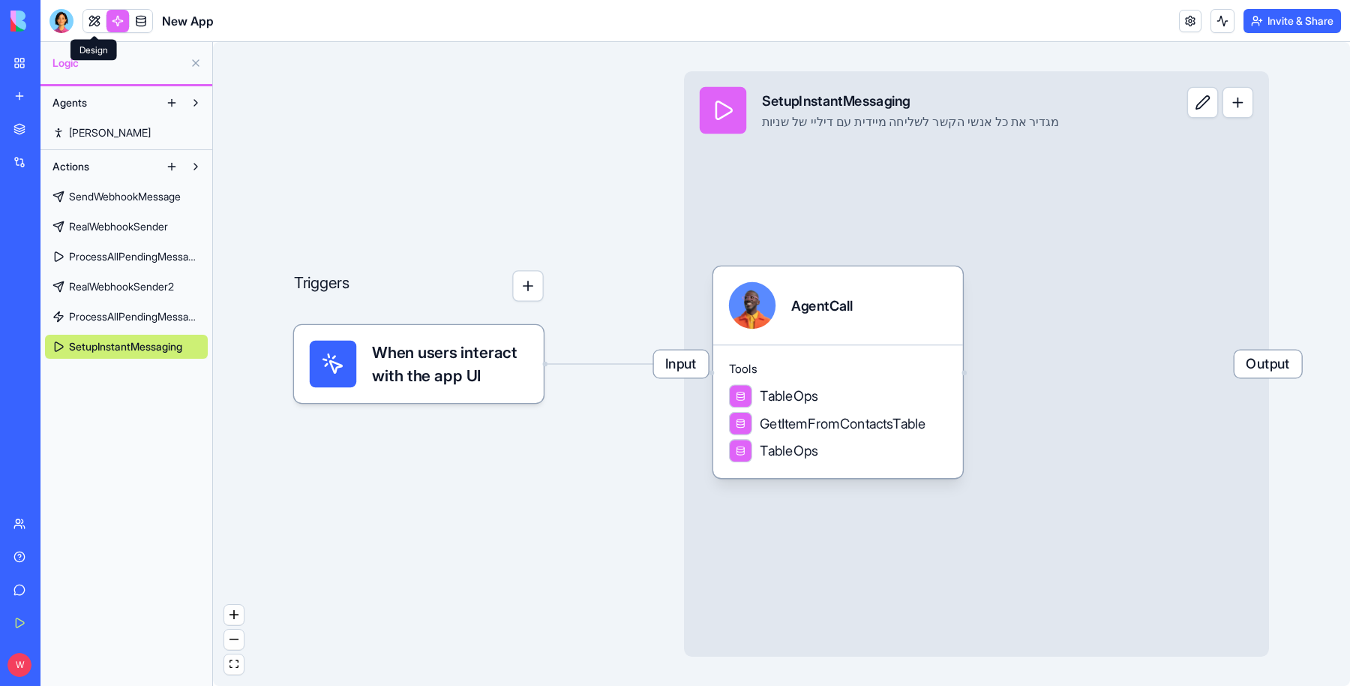
click at [92, 23] on link at bounding box center [94, 21] width 23 height 23
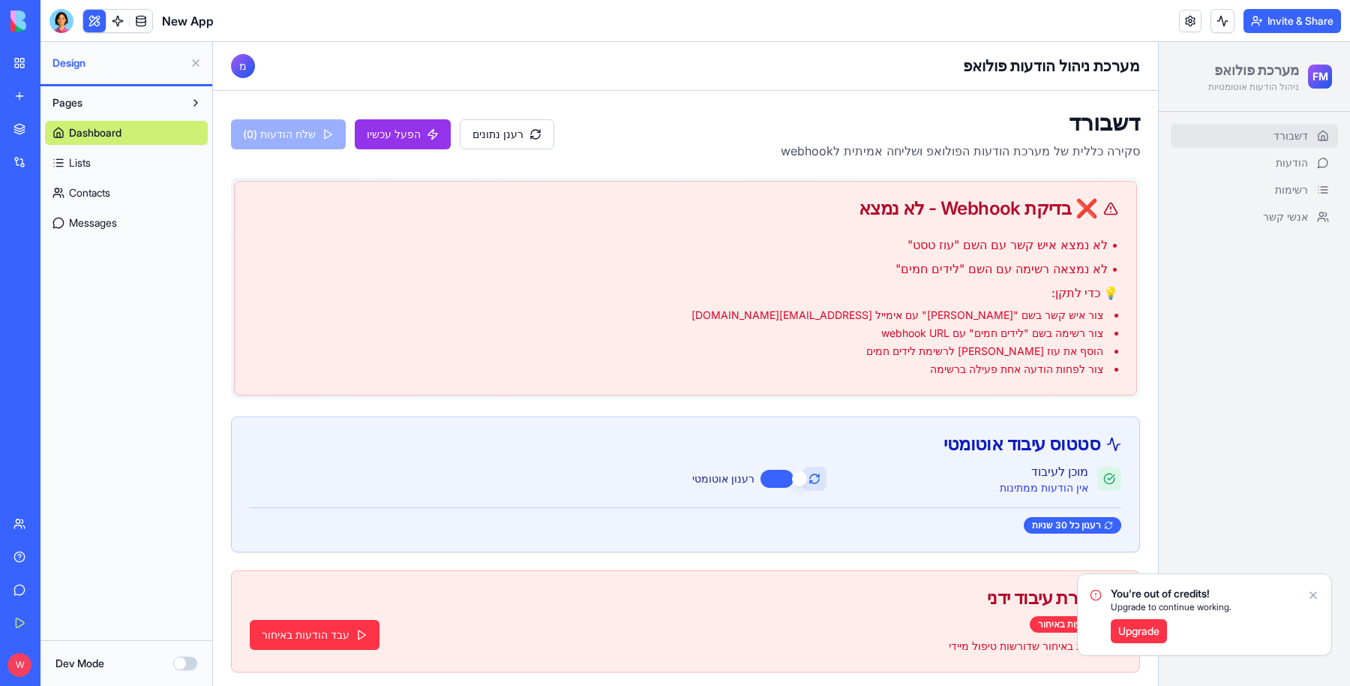
click at [1152, 626] on link "Upgrade" at bounding box center [1139, 631] width 56 height 24
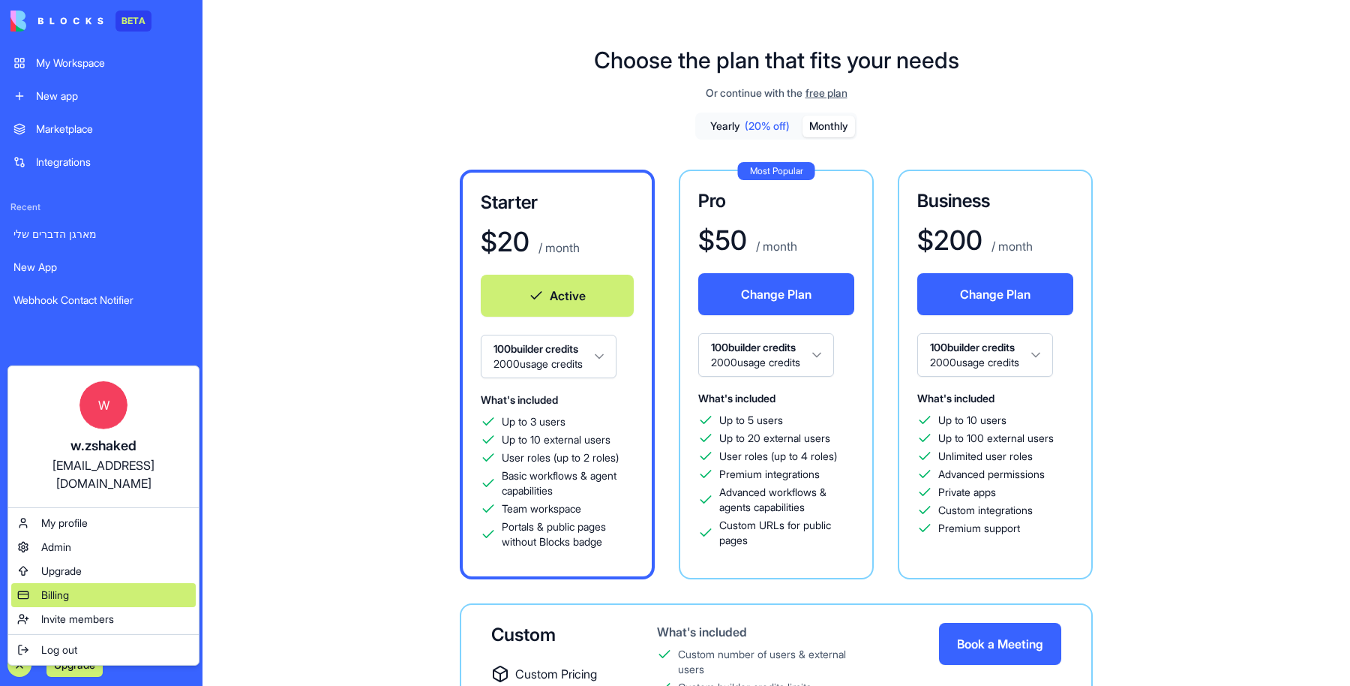
click at [84, 583] on div "Billing" at bounding box center [103, 595] width 185 height 24
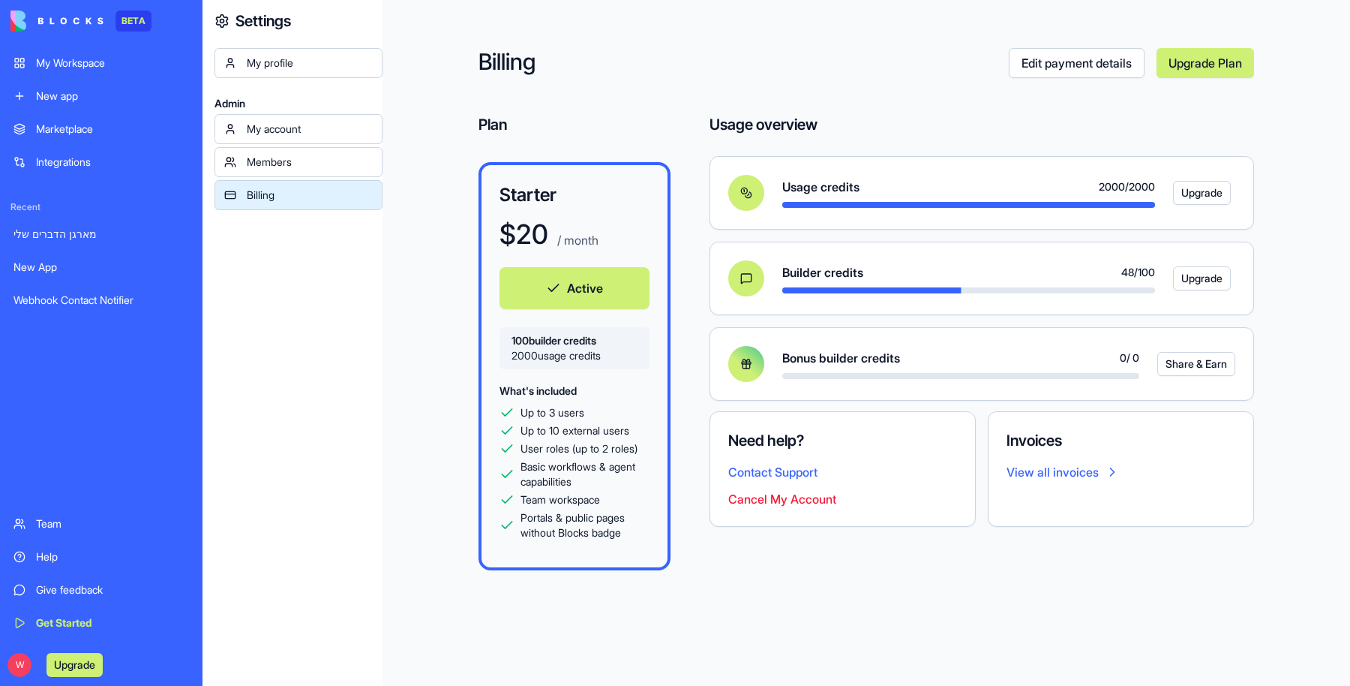
click at [95, 70] on div "My Workspace" at bounding box center [112, 63] width 153 height 15
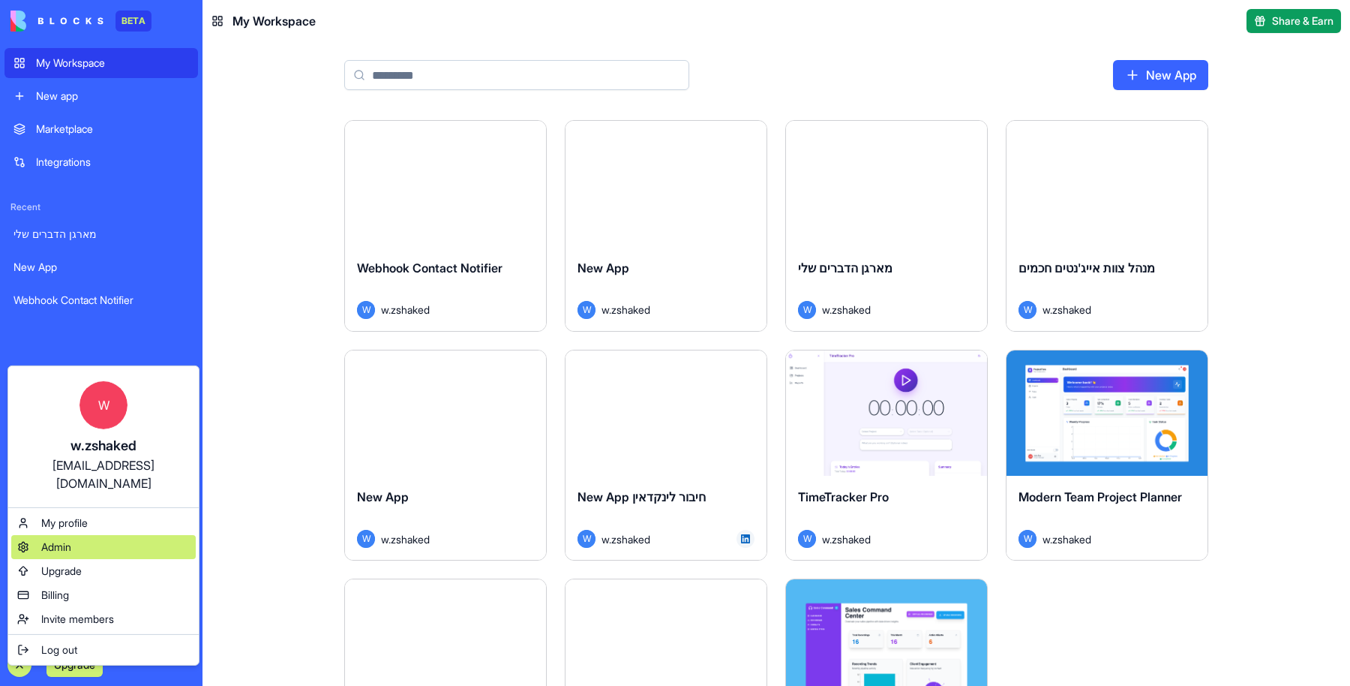
click at [83, 535] on div "Admin" at bounding box center [103, 547] width 185 height 24
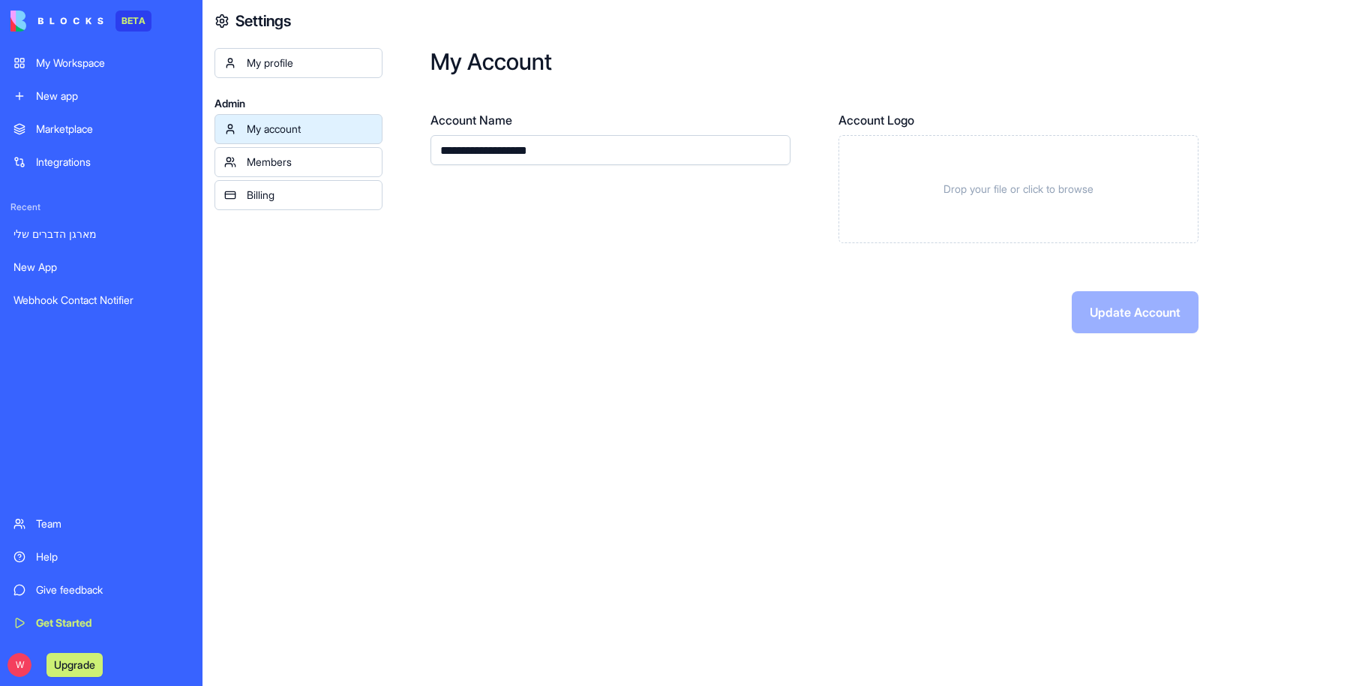
click at [341, 161] on div "Members" at bounding box center [310, 162] width 126 height 15
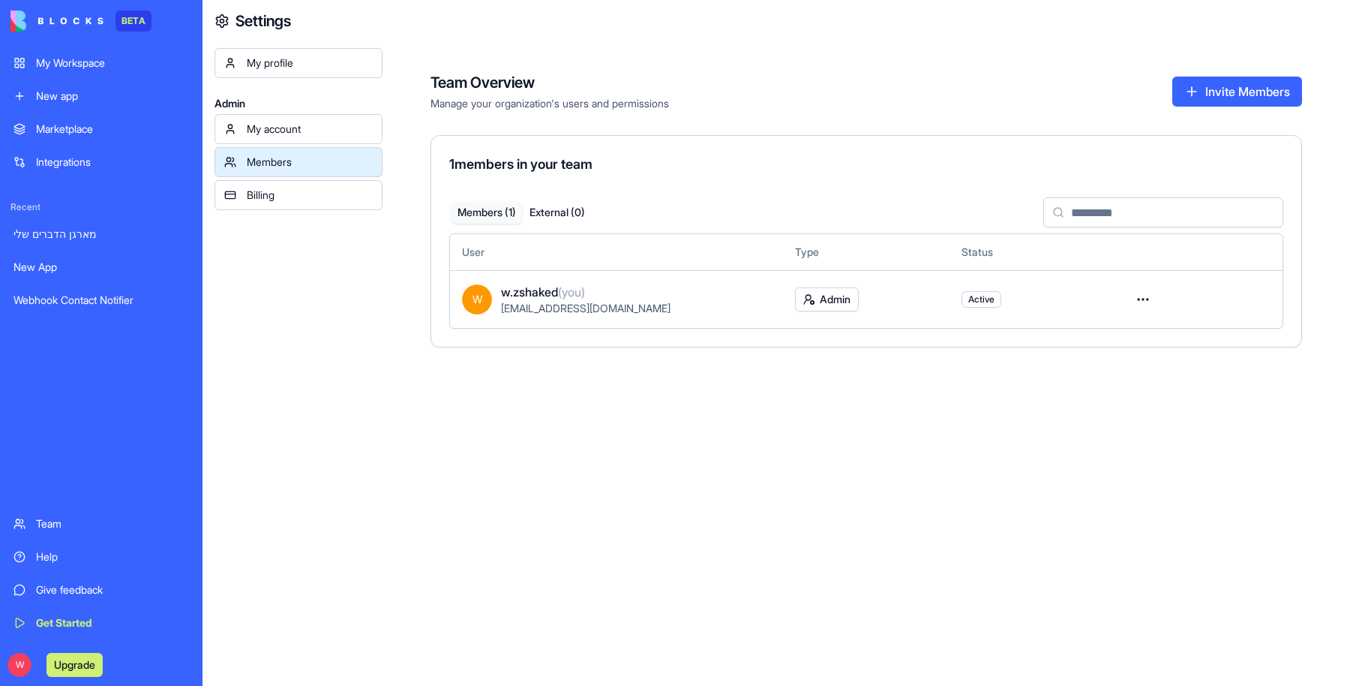
click at [1141, 295] on html "BETA My Workspace New app Marketplace Integrations Recent מארגן הדברים שלי New …" at bounding box center [675, 343] width 1350 height 686
click at [284, 62] on html "BETA My Workspace New app Marketplace Integrations Recent מארגן הדברים שלי New …" at bounding box center [675, 343] width 1350 height 686
click at [256, 197] on div "Billing" at bounding box center [310, 195] width 126 height 15
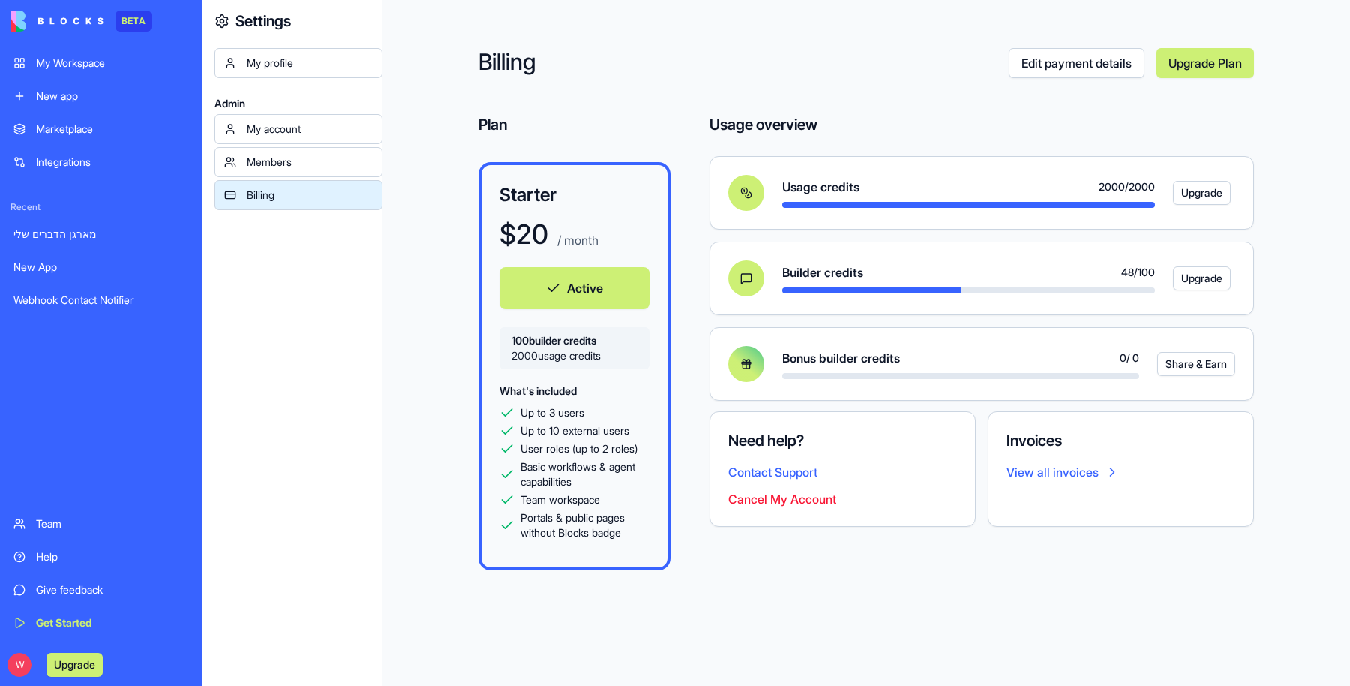
click at [1104, 73] on link "Edit payment details" at bounding box center [1077, 63] width 136 height 30
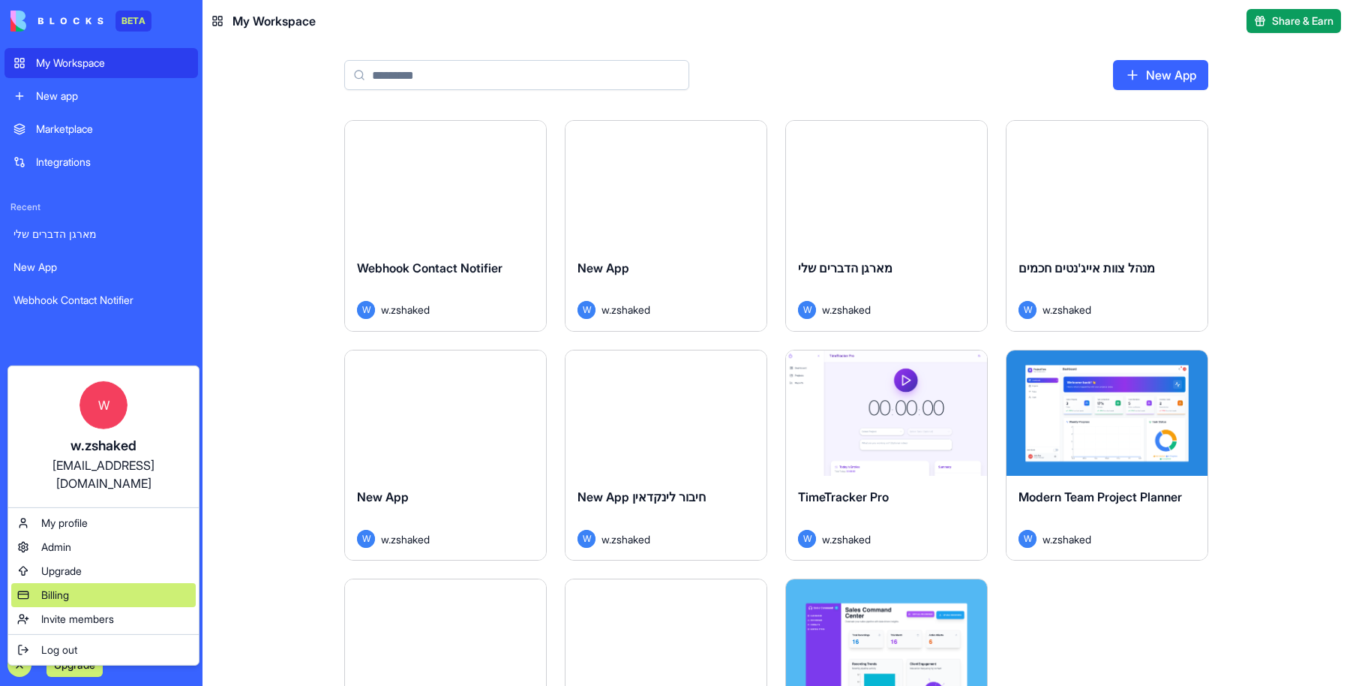
click at [68, 587] on span "Billing" at bounding box center [55, 594] width 28 height 15
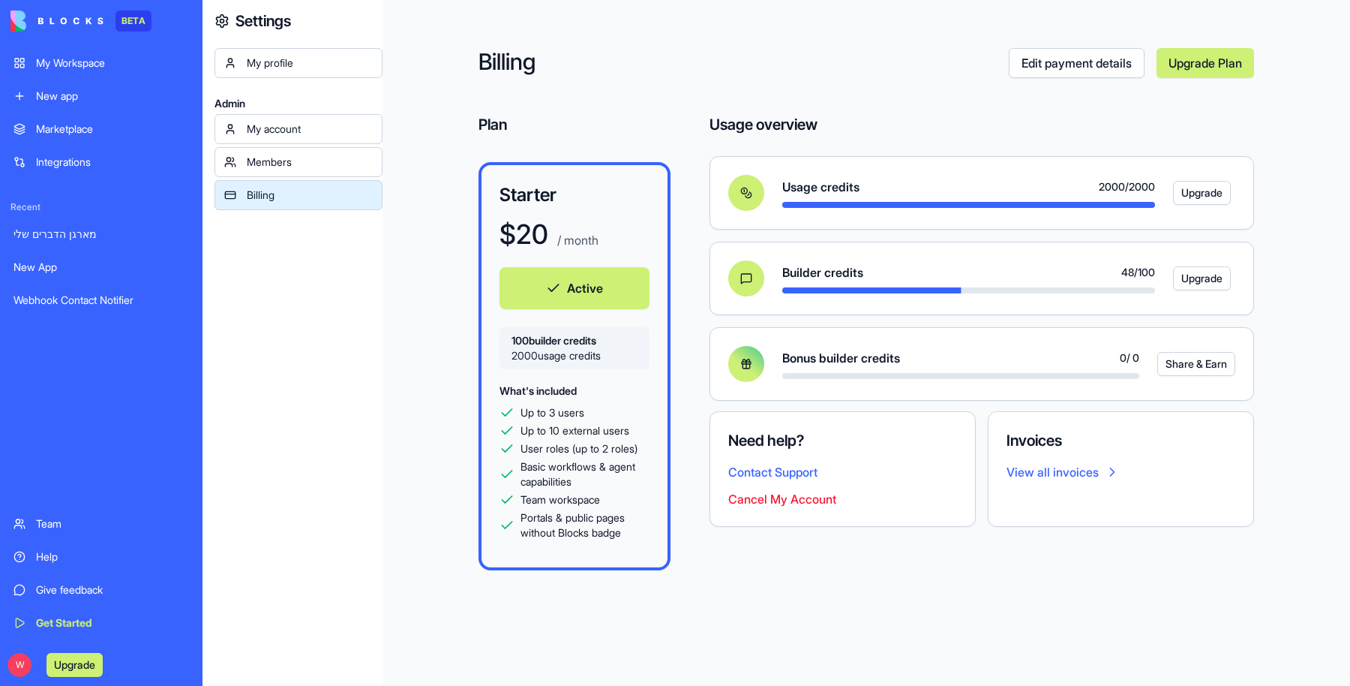
click at [584, 284] on button "Active" at bounding box center [575, 288] width 150 height 42
click at [773, 503] on button "Cancel My Account" at bounding box center [782, 499] width 108 height 18
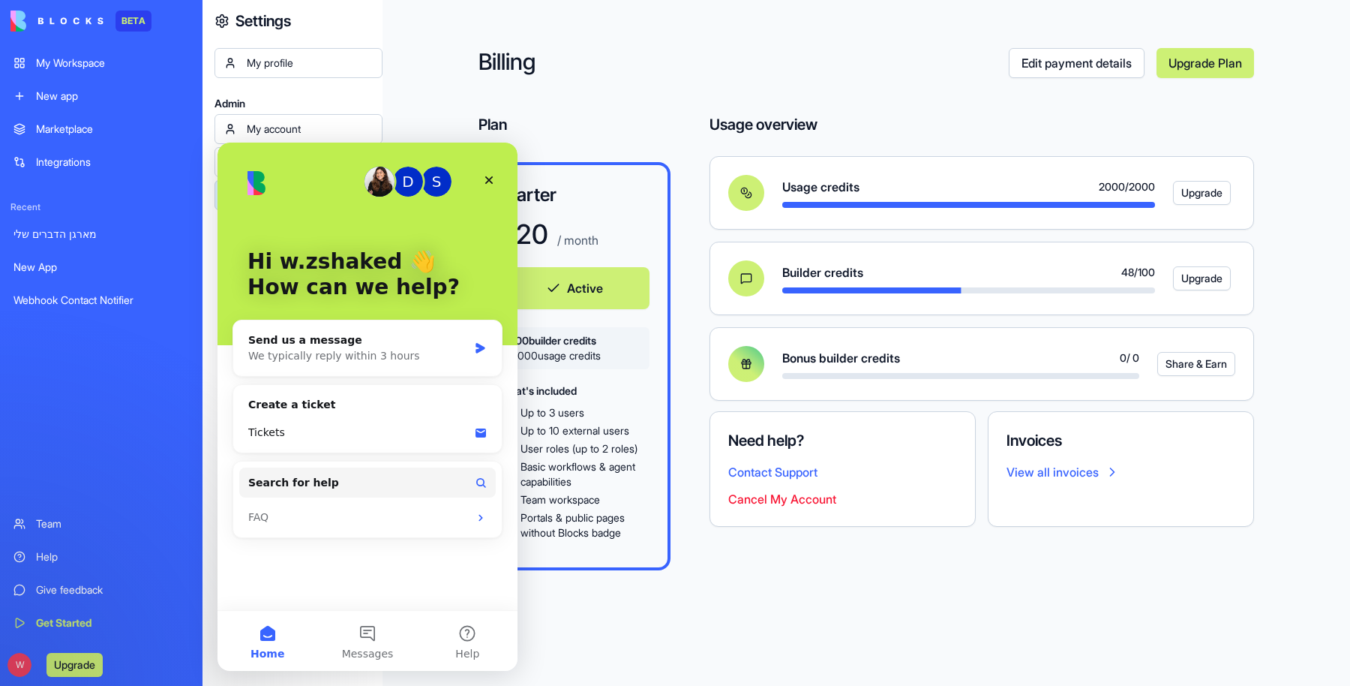
click at [762, 498] on button "Cancel My Account" at bounding box center [782, 499] width 108 height 18
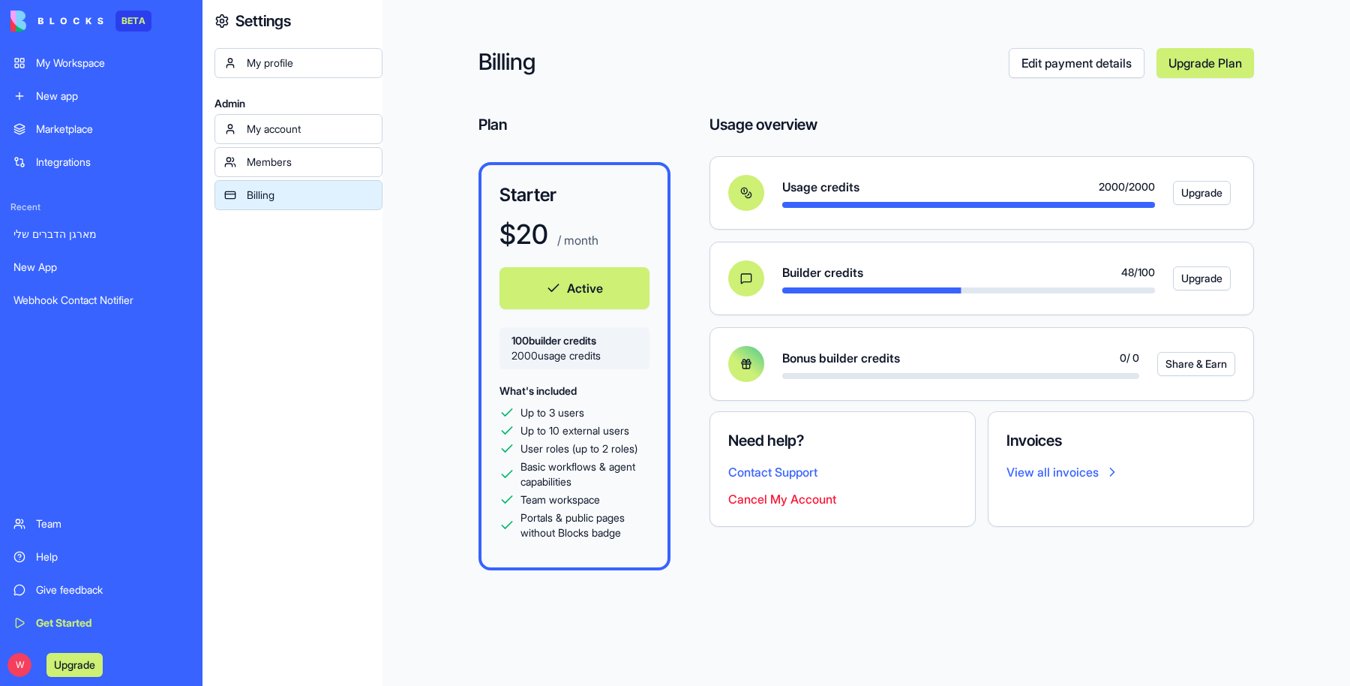
click at [759, 498] on button "Cancel My Account" at bounding box center [782, 499] width 108 height 18
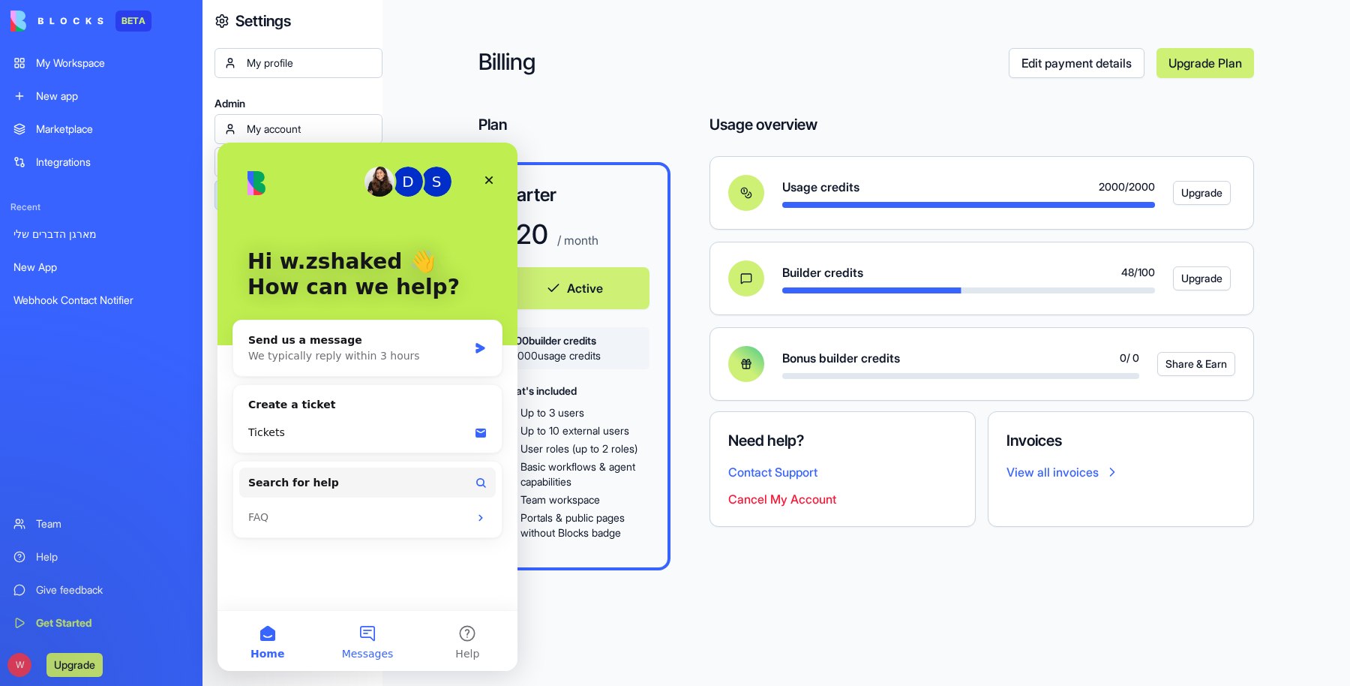
click at [374, 634] on button "Messages" at bounding box center [367, 641] width 100 height 60
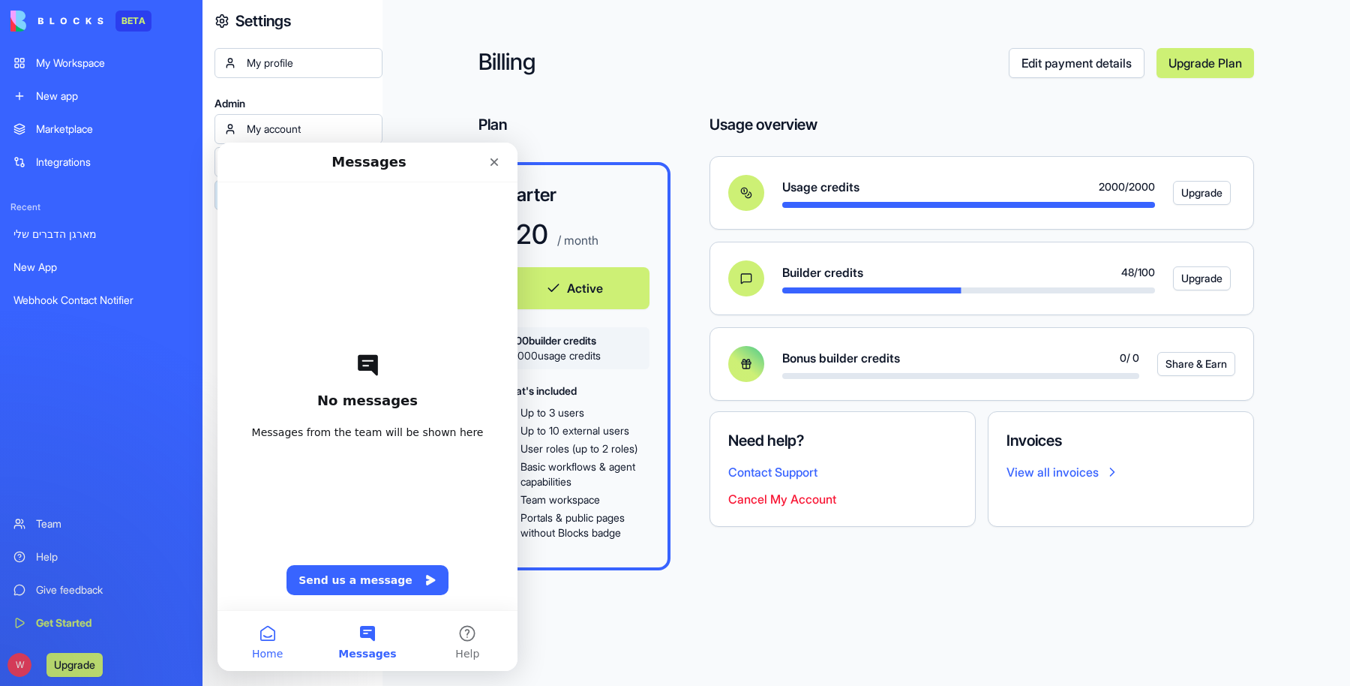
click at [277, 644] on button "Home" at bounding box center [268, 641] width 100 height 60
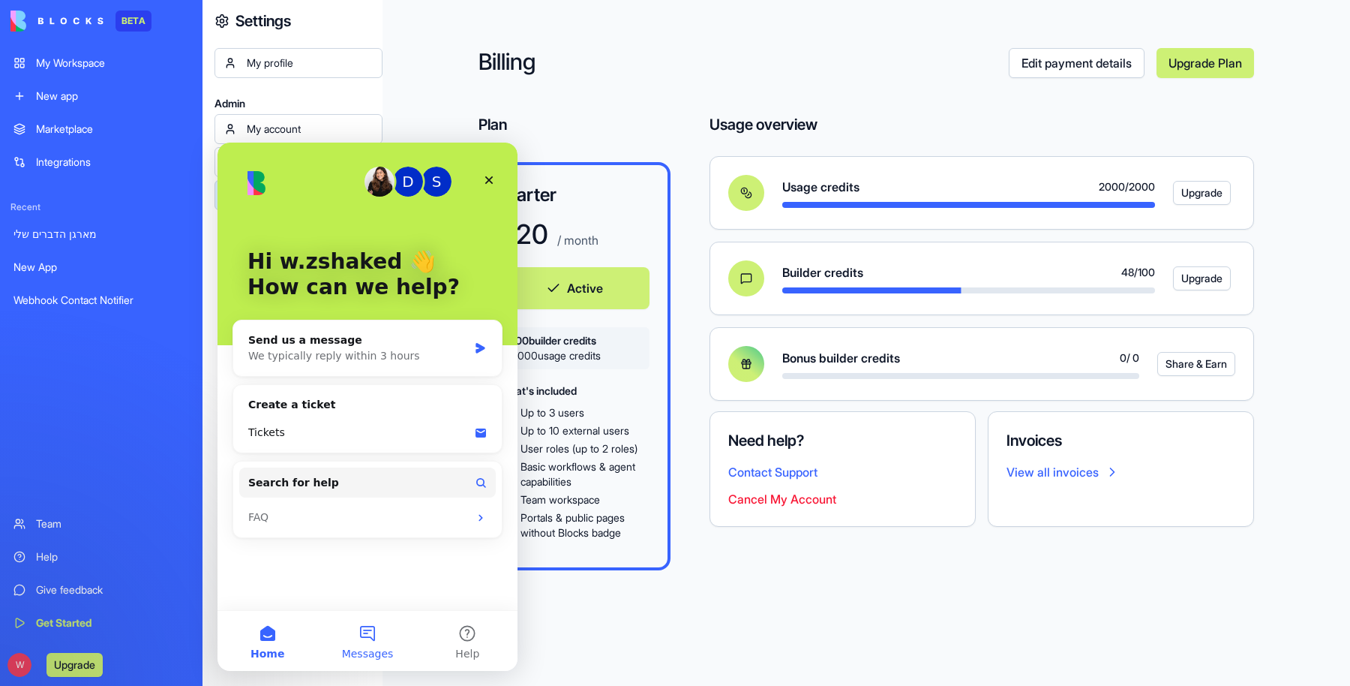
click at [371, 641] on button "Messages" at bounding box center [367, 641] width 100 height 60
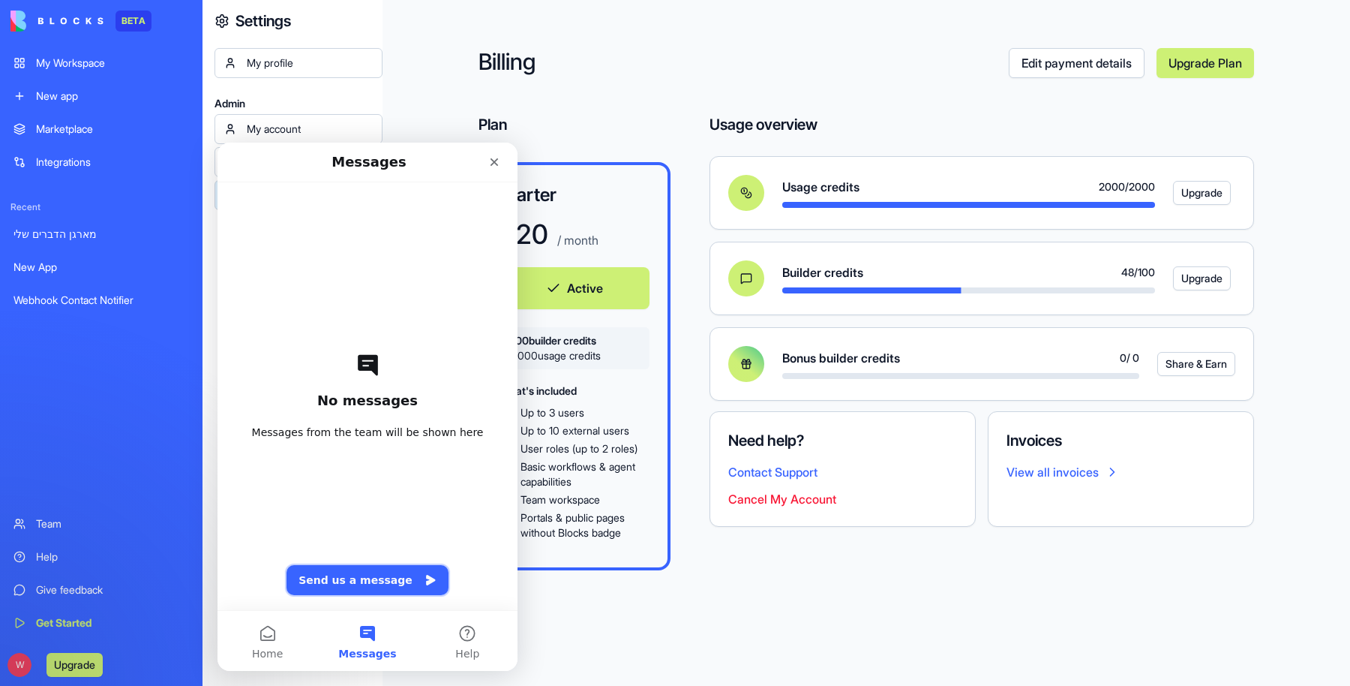
click at [368, 578] on button "Send us a message" at bounding box center [368, 580] width 162 height 30
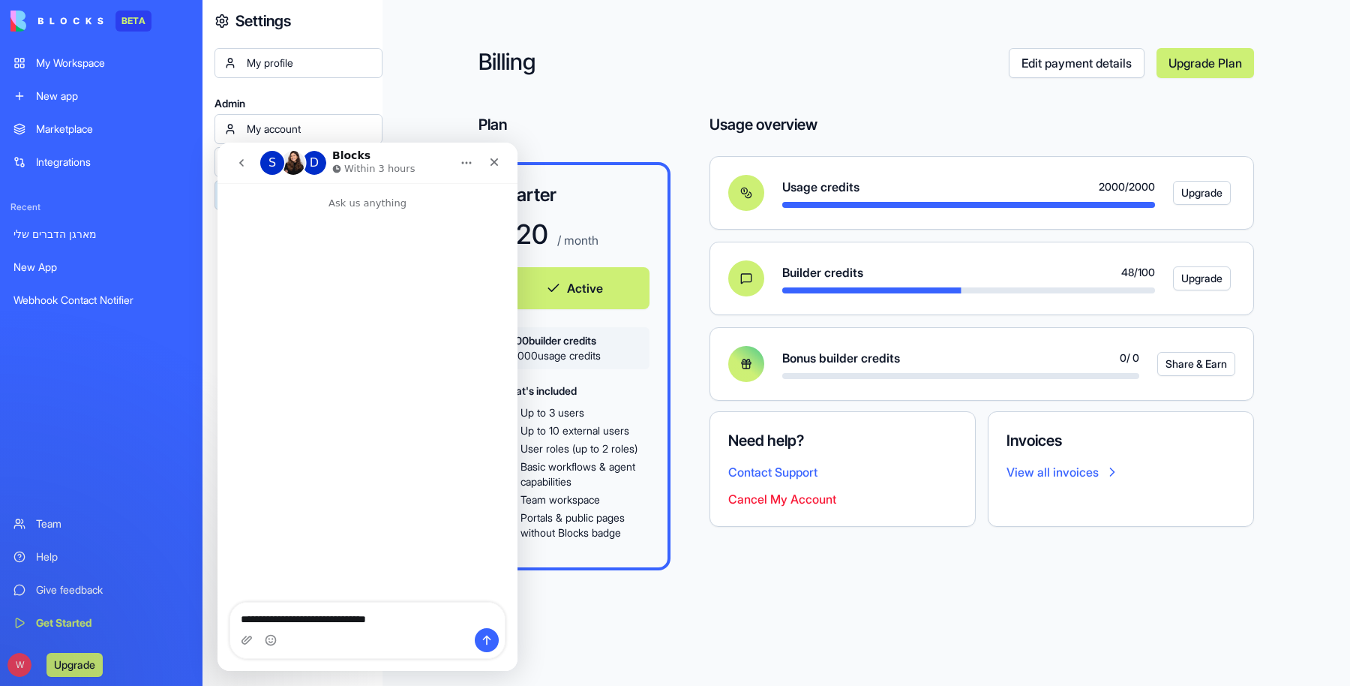
type textarea "**********"
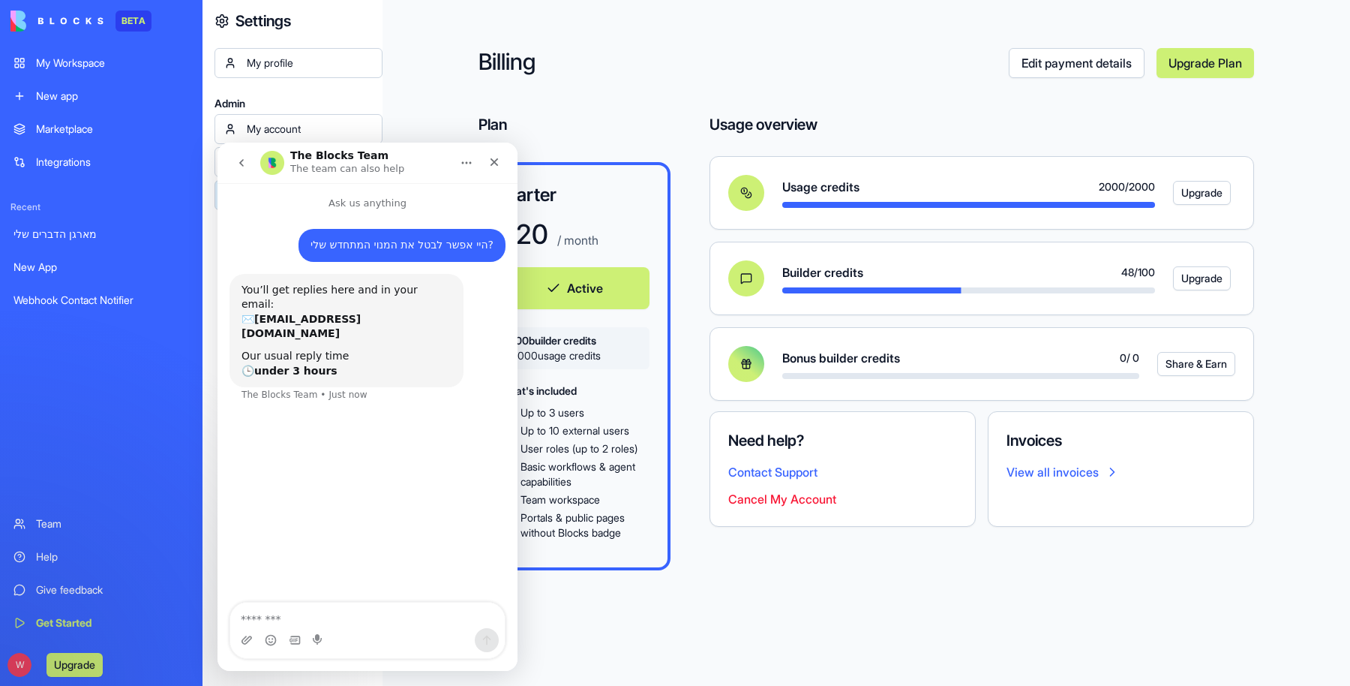
click at [123, 290] on link "Webhook Contact Notifier" at bounding box center [102, 300] width 194 height 30
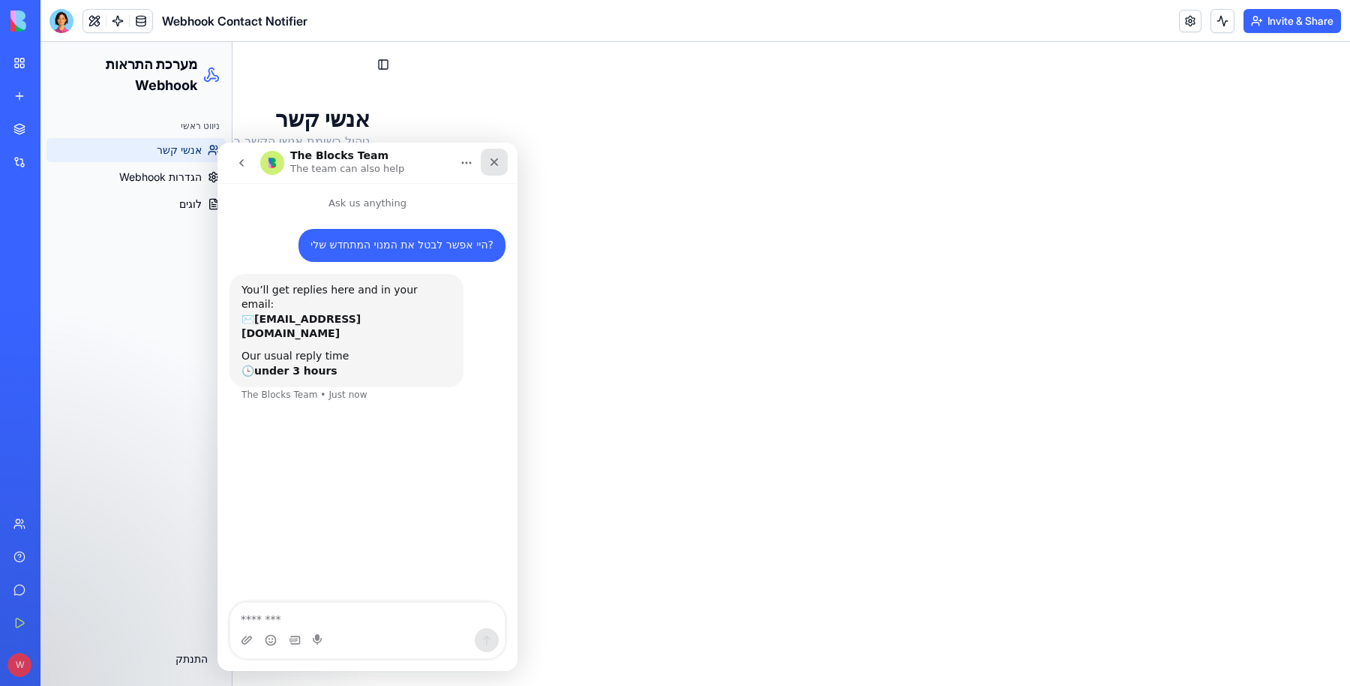
click at [501, 174] on div "Close" at bounding box center [494, 162] width 27 height 27
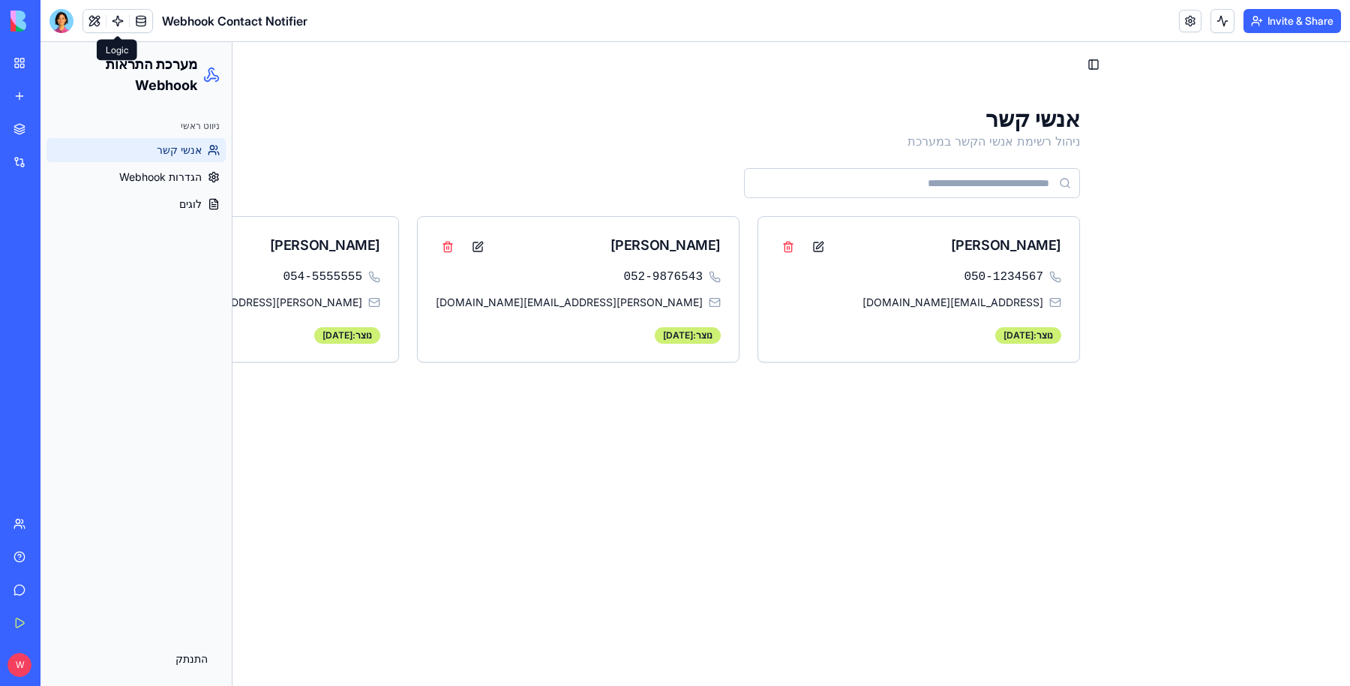
click at [115, 16] on link at bounding box center [118, 21] width 23 height 23
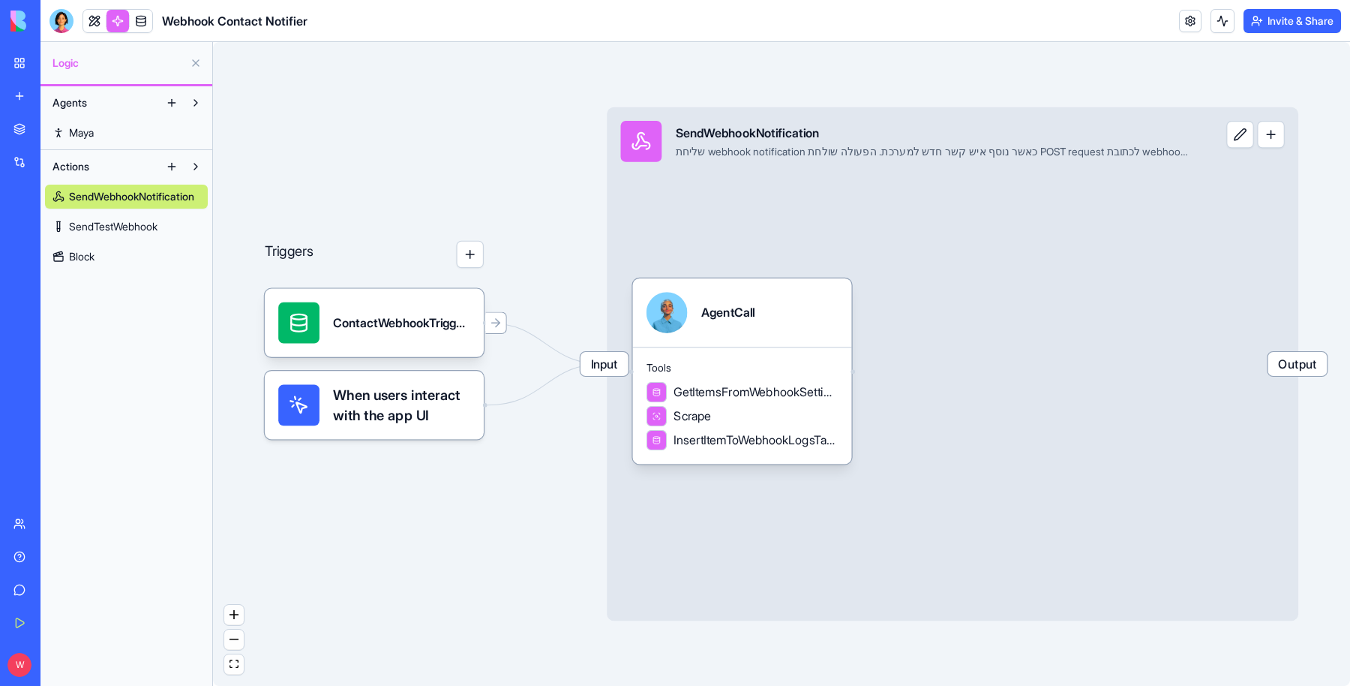
click at [147, 194] on span "SendWebhookNotification" at bounding box center [131, 196] width 125 height 15
click at [1239, 137] on button at bounding box center [1241, 135] width 28 height 28
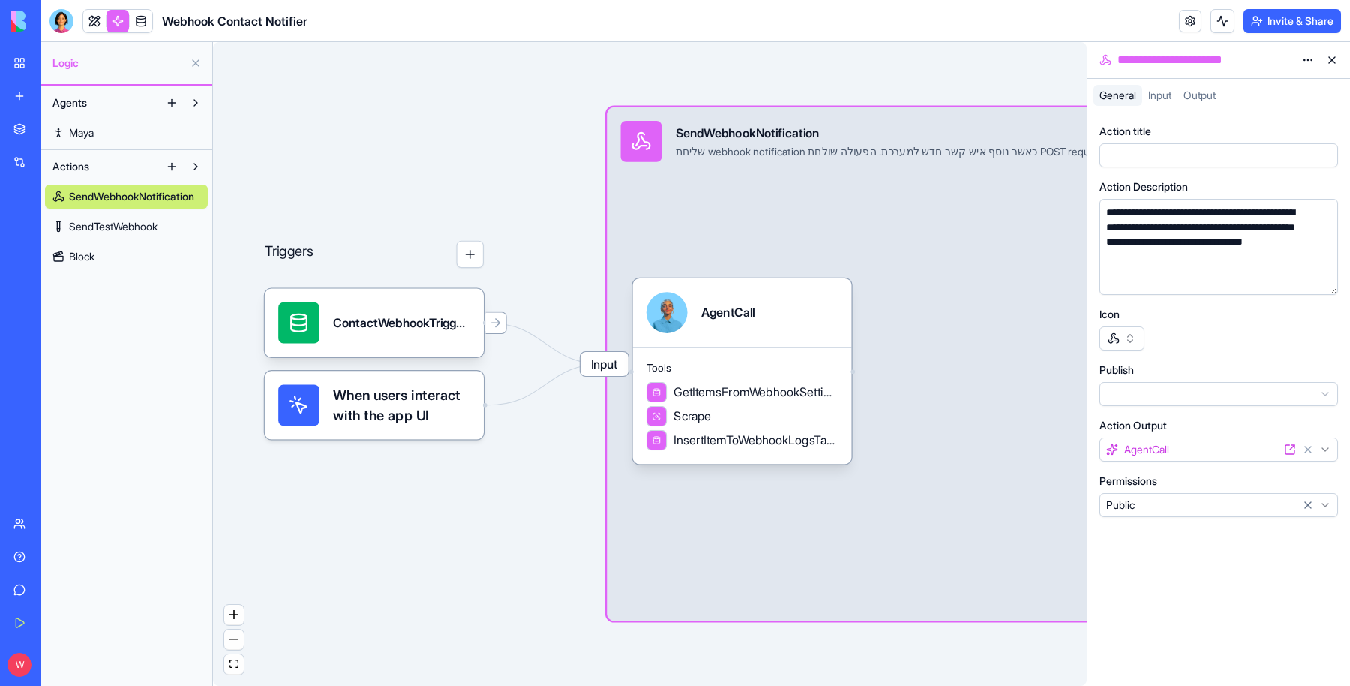
click at [1212, 86] on div "Output" at bounding box center [1200, 95] width 44 height 21
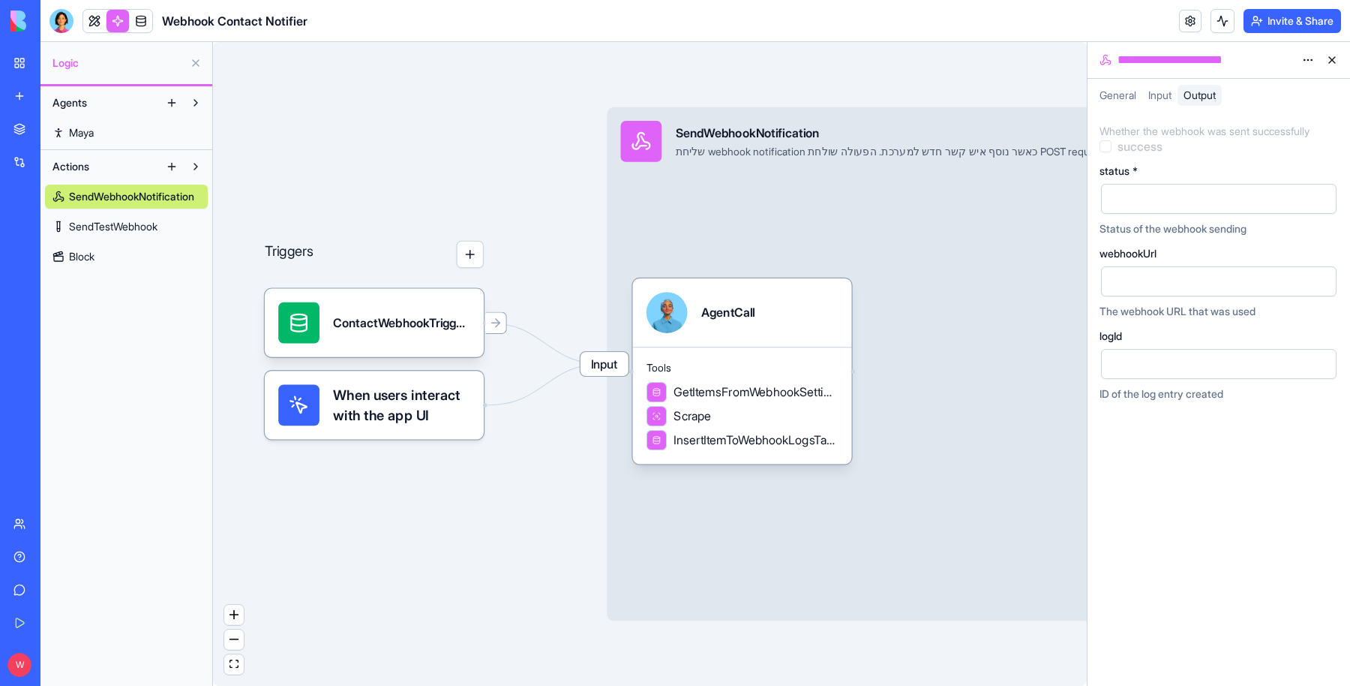
click at [1310, 57] on html "**********" at bounding box center [675, 343] width 1350 height 686
click at [65, 16] on html "**********" at bounding box center [675, 343] width 1350 height 686
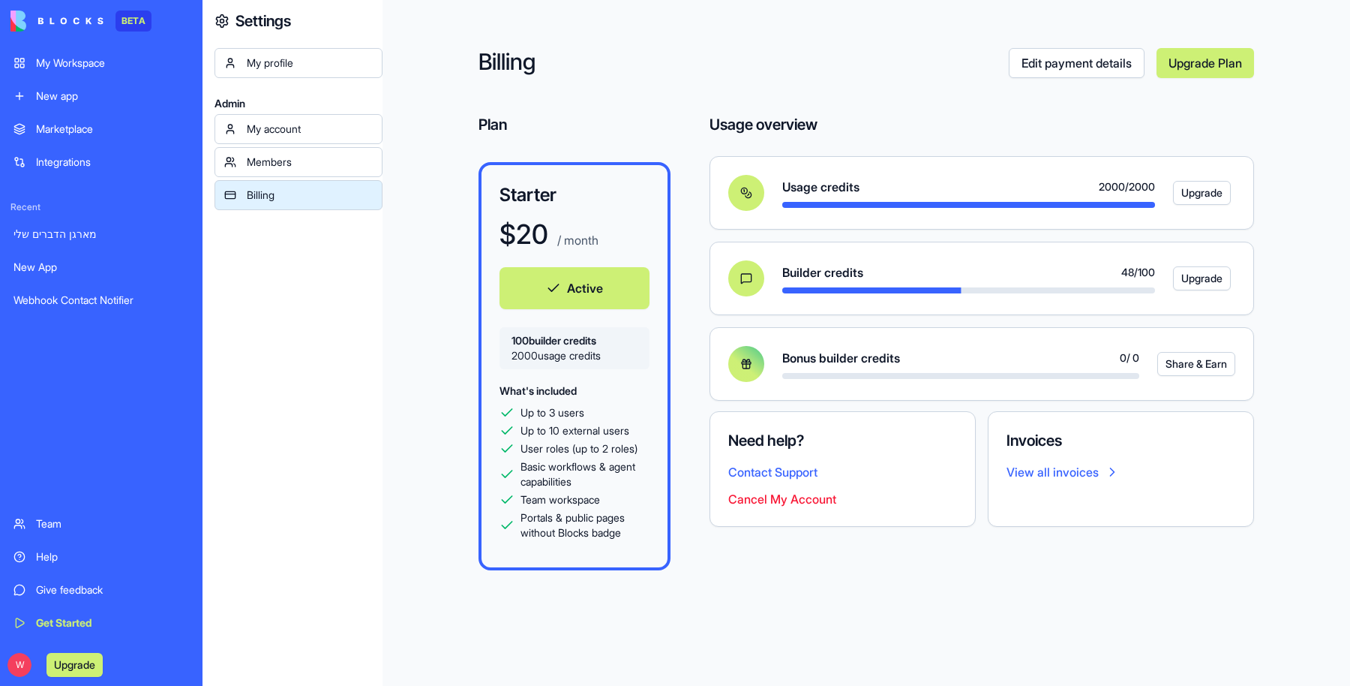
click at [1074, 469] on link "View all invoices" at bounding box center [1121, 472] width 229 height 18
